Goal: Information Seeking & Learning: Learn about a topic

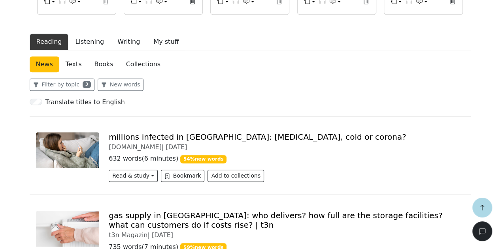
scroll to position [237, 0]
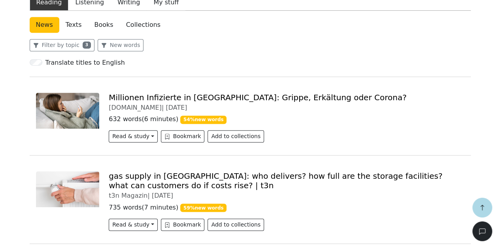
click at [199, 98] on link "Millionen Infizierte in [GEOGRAPHIC_DATA]: Grippe, Erkältung oder Corona?" at bounding box center [258, 97] width 298 height 9
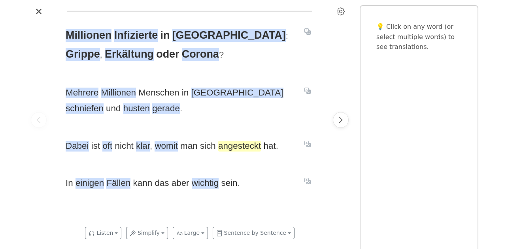
click at [249, 143] on span "angesteckt" at bounding box center [239, 146] width 43 height 11
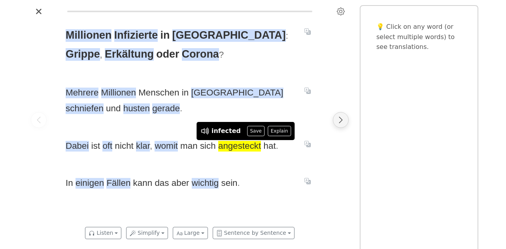
click at [342, 124] on icon "Next page" at bounding box center [341, 120] width 8 height 8
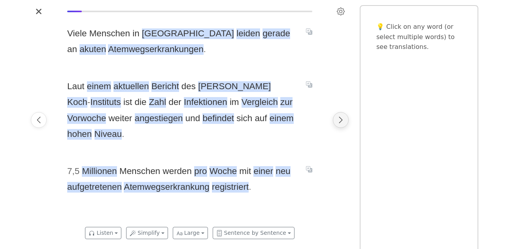
scroll to position [0, 264]
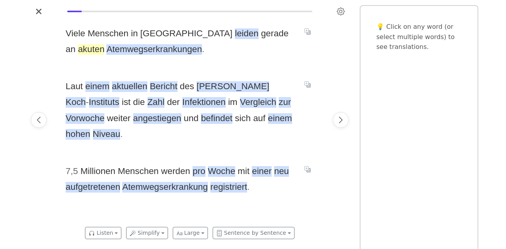
click at [104, 44] on span "akuten" at bounding box center [91, 49] width 26 height 11
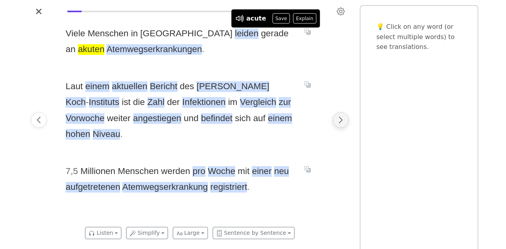
click at [343, 118] on icon "Next page" at bounding box center [341, 120] width 8 height 8
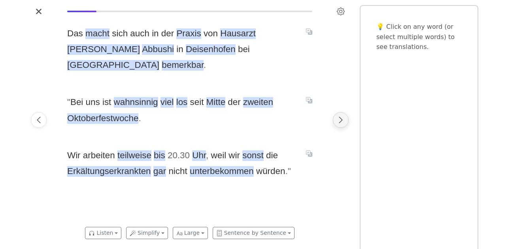
scroll to position [0, 528]
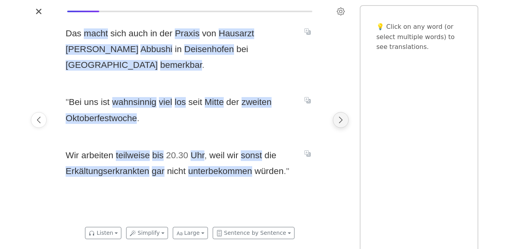
click at [345, 118] on button "Next page" at bounding box center [341, 120] width 16 height 16
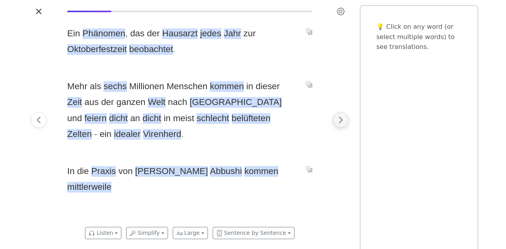
scroll to position [0, 792]
